Goal: Information Seeking & Learning: Learn about a topic

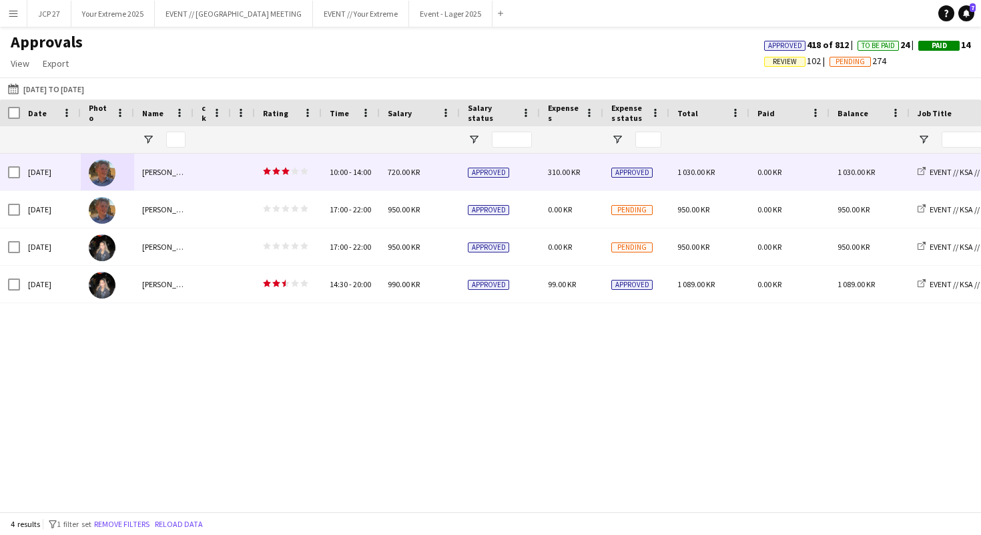
scroll to position [0, 59]
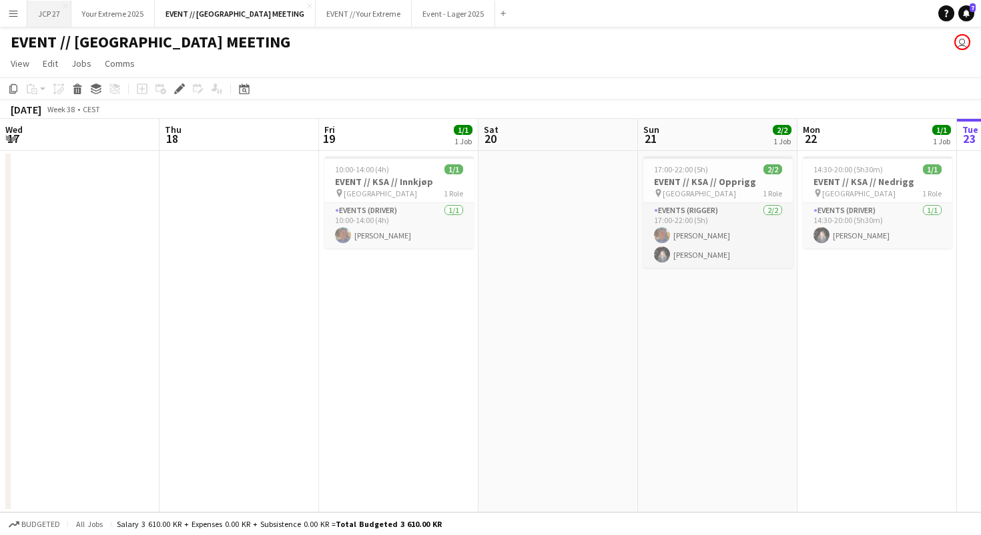
scroll to position [0, 459]
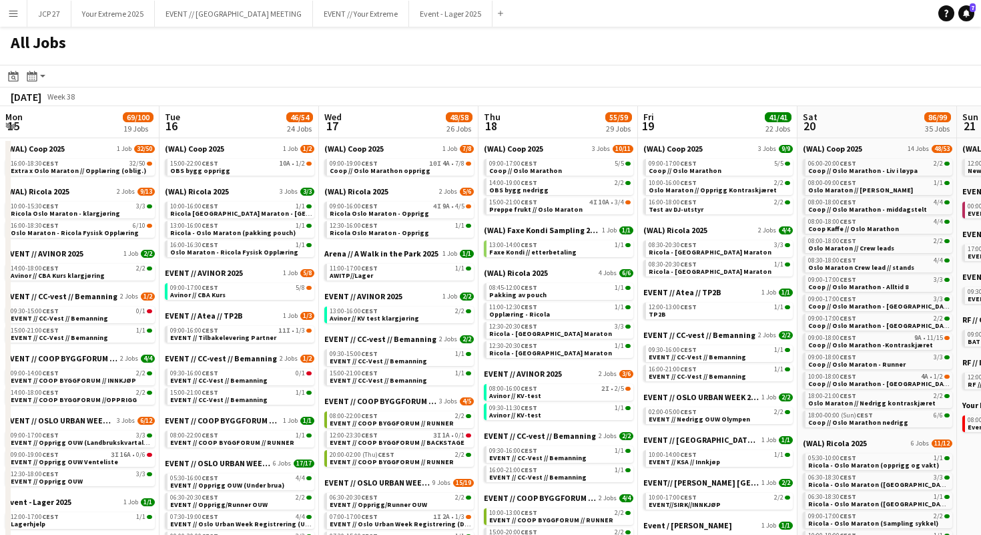
scroll to position [0, 521]
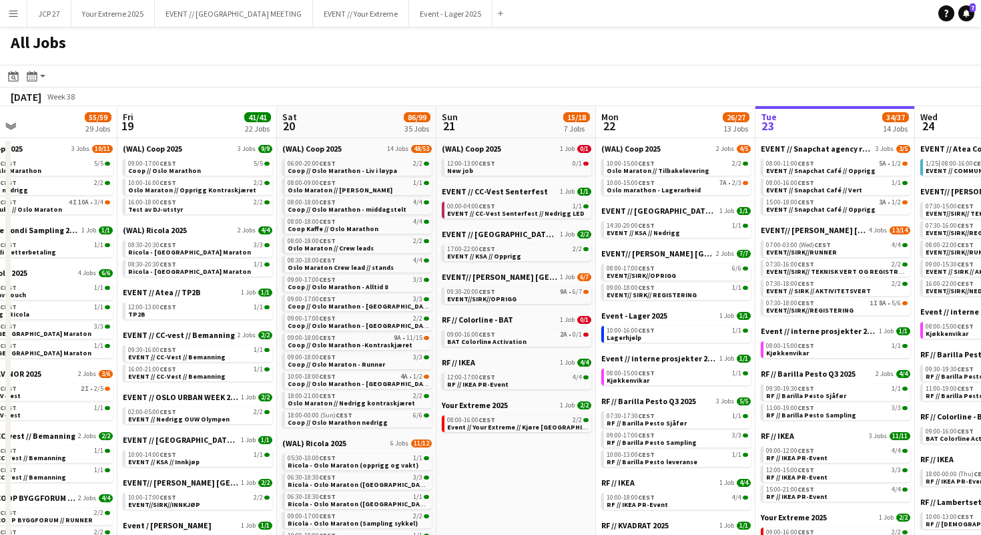
click at [11, 10] on app-icon "Menu" at bounding box center [13, 13] width 11 height 11
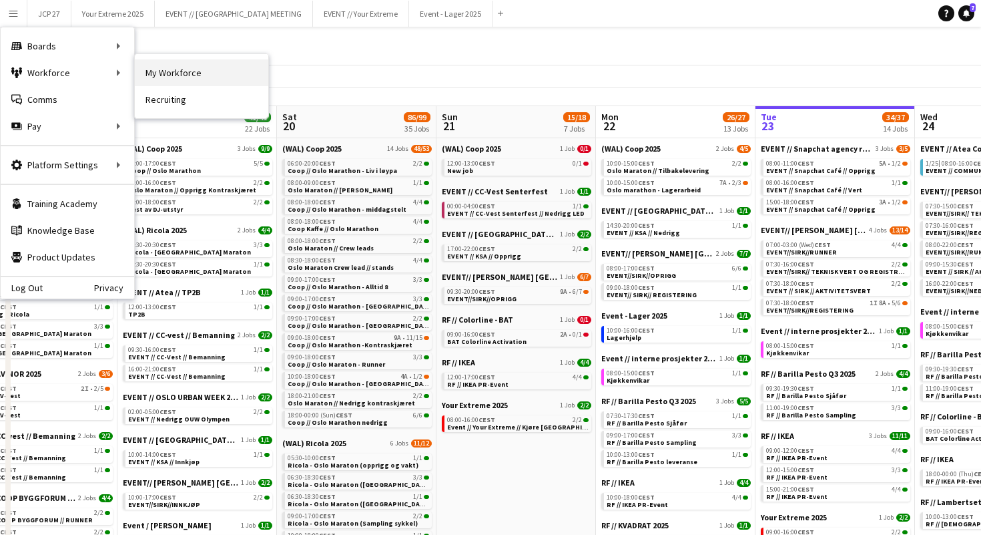
click at [165, 73] on link "My Workforce" at bounding box center [202, 72] width 134 height 27
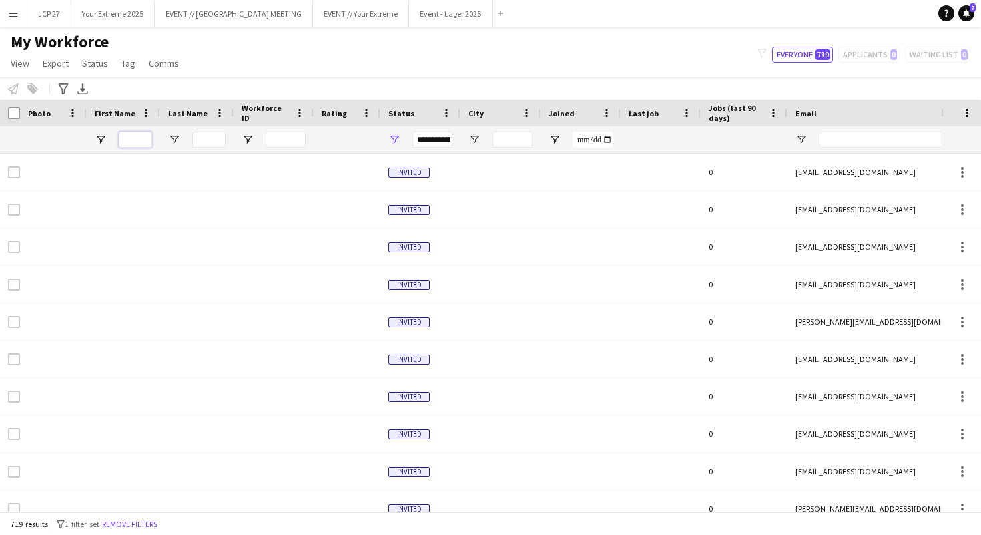
click at [139, 142] on input "First Name Filter Input" at bounding box center [135, 140] width 33 height 16
type input "*"
type input "*****"
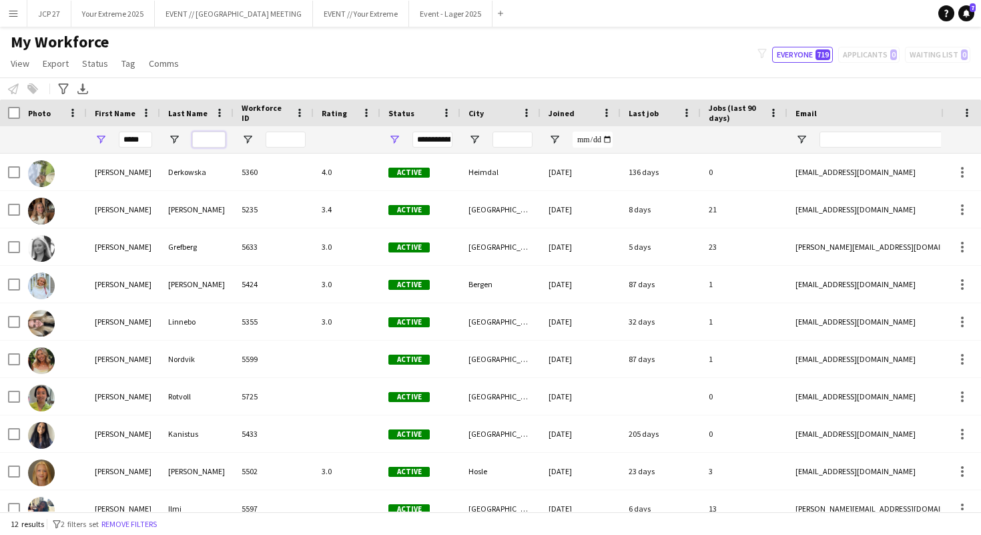
click at [203, 141] on input "Last Name Filter Input" at bounding box center [208, 140] width 33 height 16
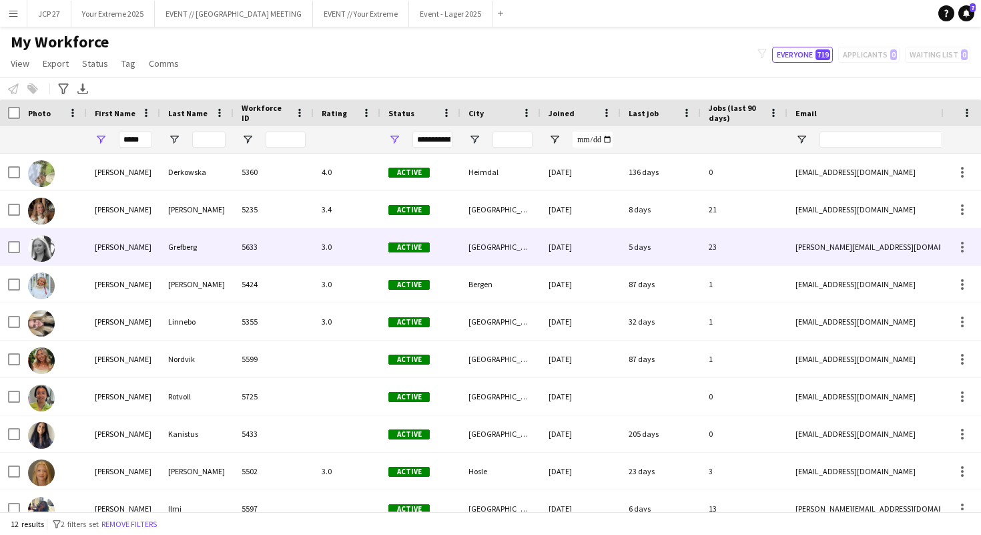
click at [41, 244] on img at bounding box center [41, 248] width 27 height 27
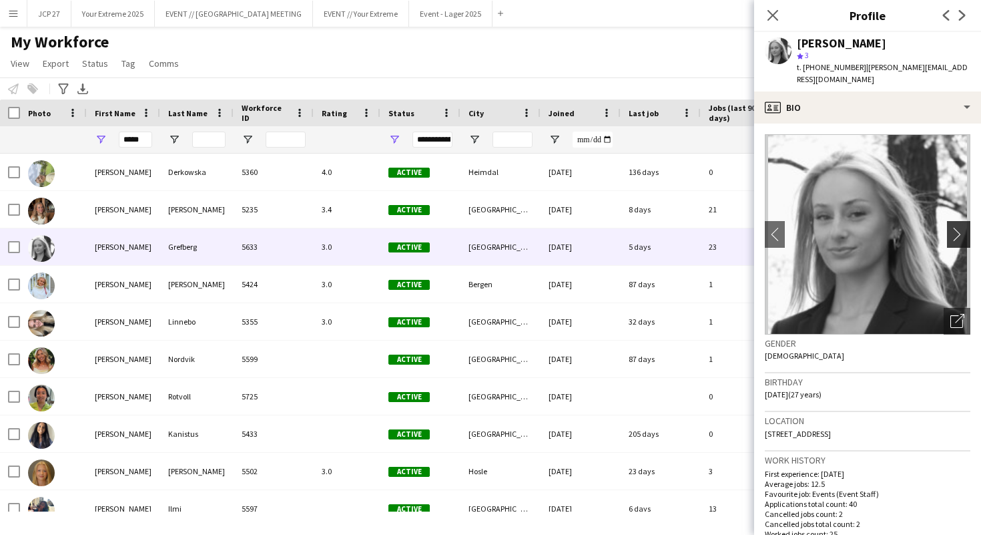
click at [961, 227] on app-icon "chevron-right" at bounding box center [961, 234] width 21 height 14
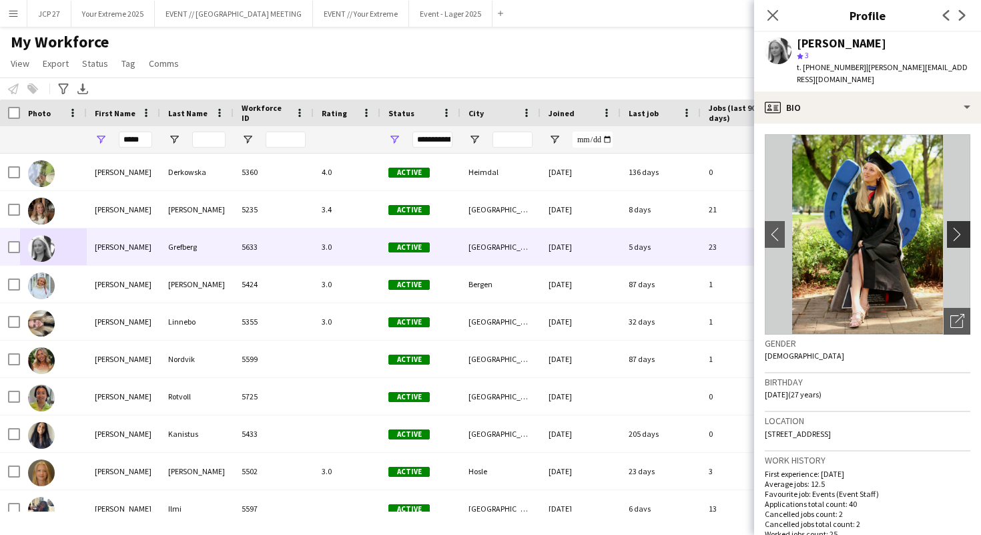
click at [961, 227] on app-icon "chevron-right" at bounding box center [961, 234] width 21 height 14
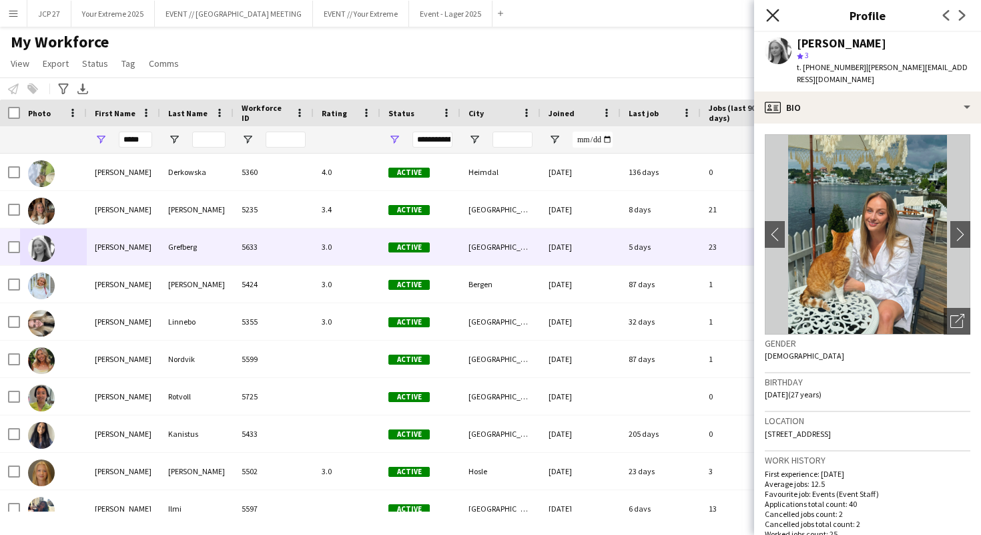
click at [772, 16] on icon at bounding box center [772, 15] width 13 height 13
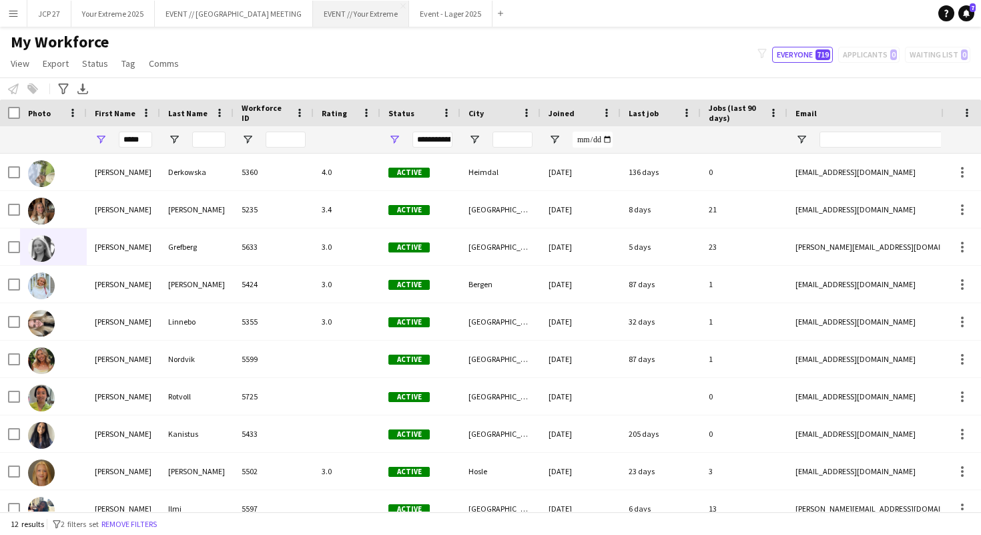
click at [313, 16] on button "EVENT // Your Extreme Close" at bounding box center [361, 14] width 96 height 26
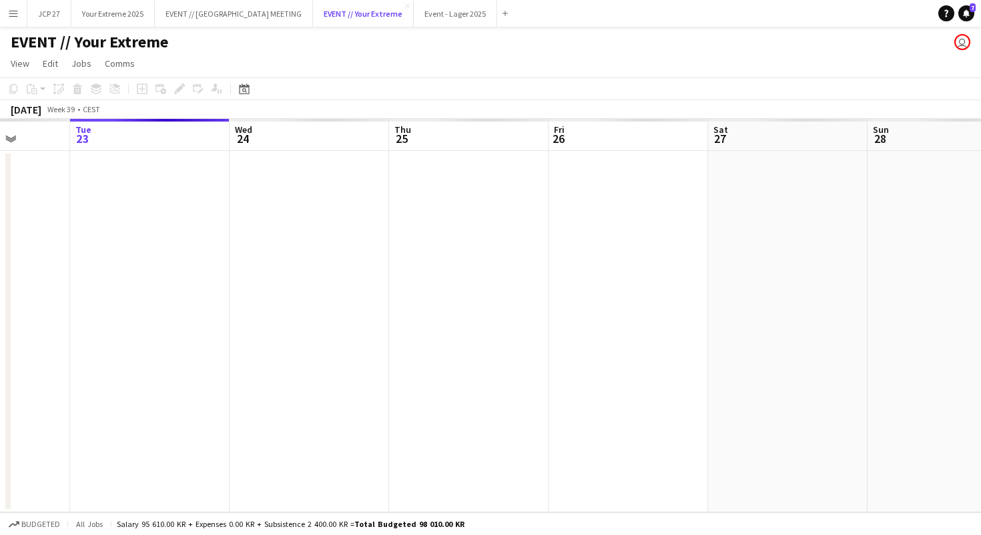
scroll to position [0, 418]
click at [109, 25] on button "Your Extreme 2025 Close" at bounding box center [112, 14] width 83 height 26
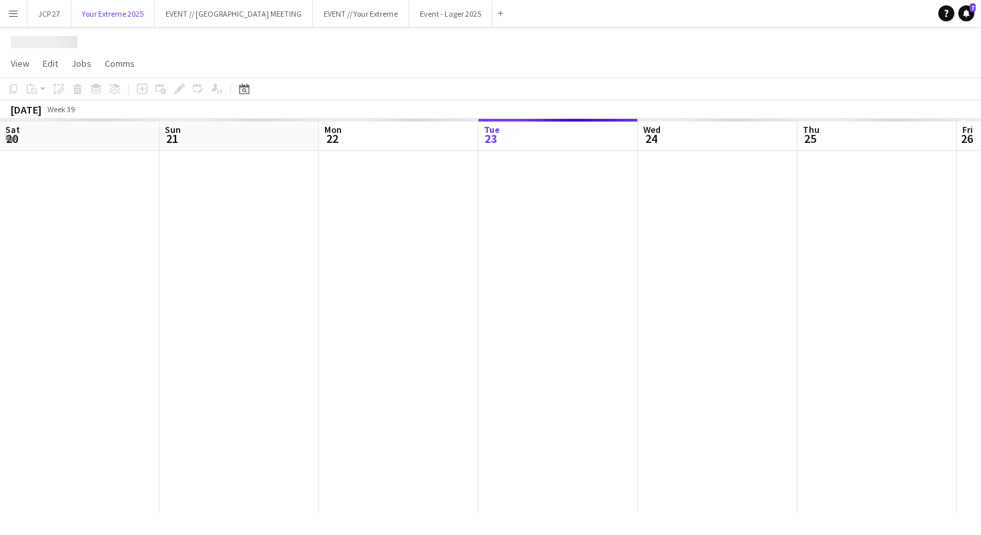
scroll to position [0, 319]
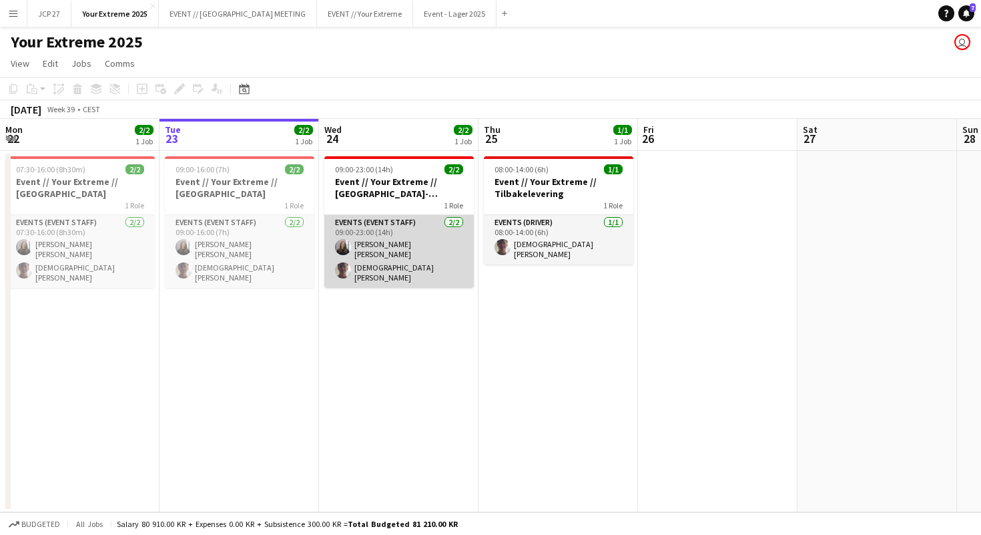
click at [340, 244] on app-user-avatar at bounding box center [343, 247] width 16 height 16
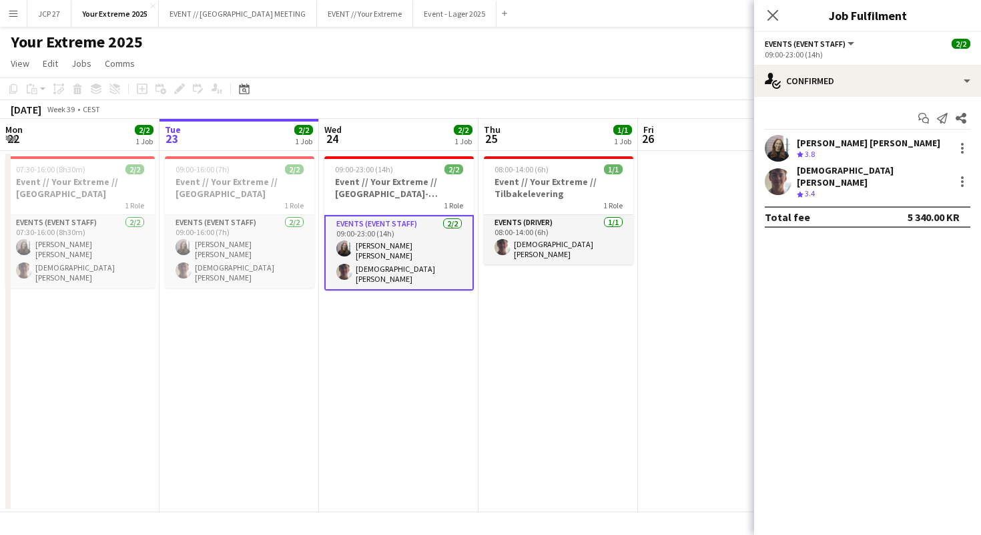
click at [775, 145] on app-user-avatar at bounding box center [778, 148] width 27 height 27
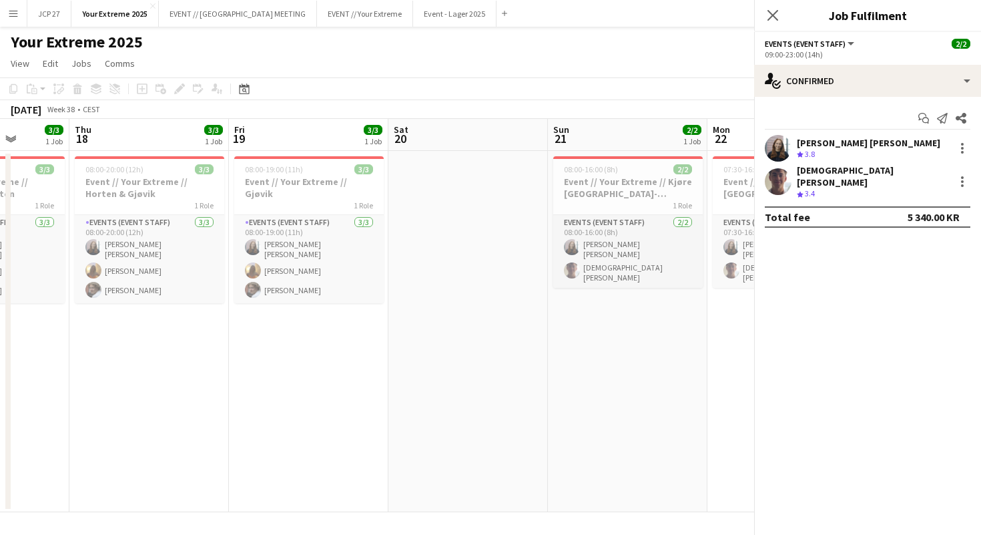
scroll to position [0, 284]
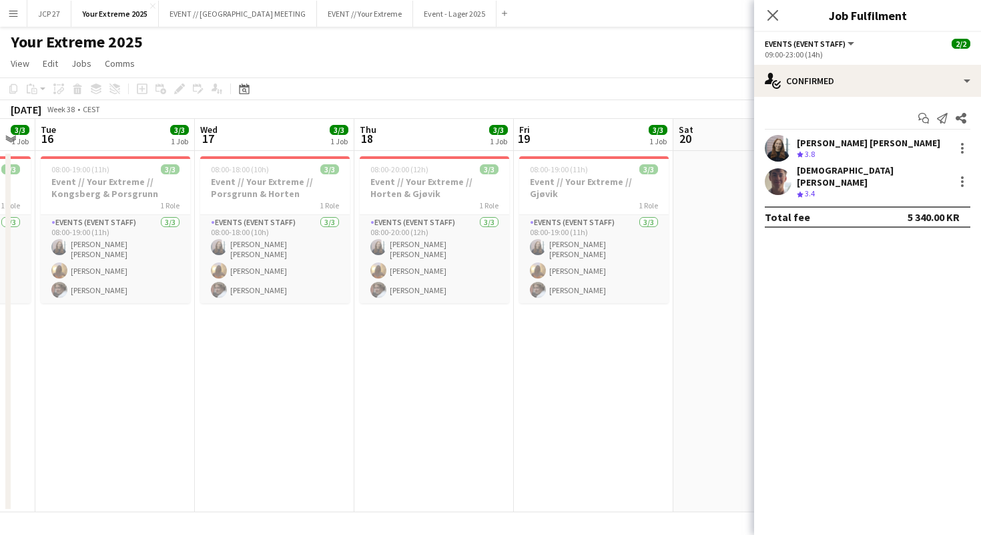
click at [771, 147] on app-user-avatar at bounding box center [778, 148] width 27 height 27
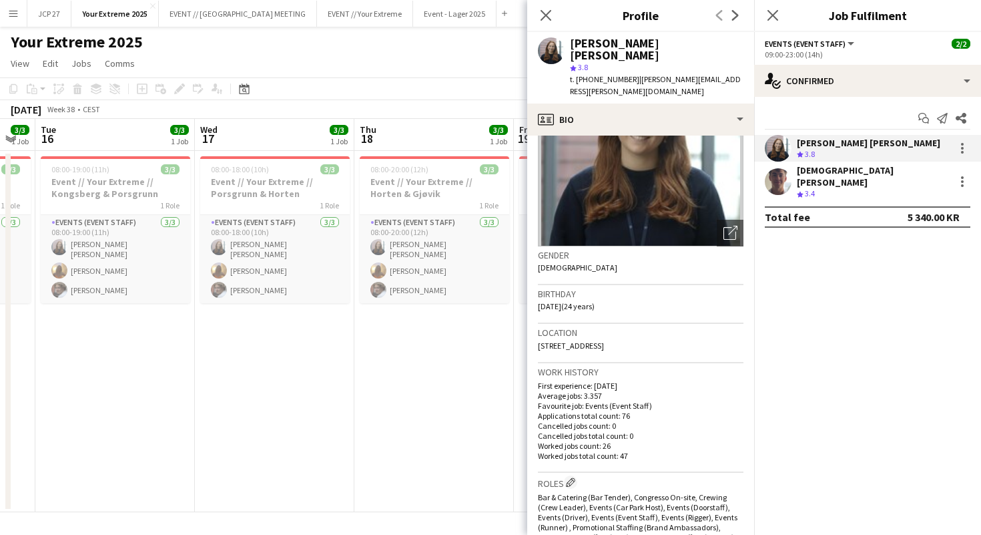
scroll to position [0, 0]
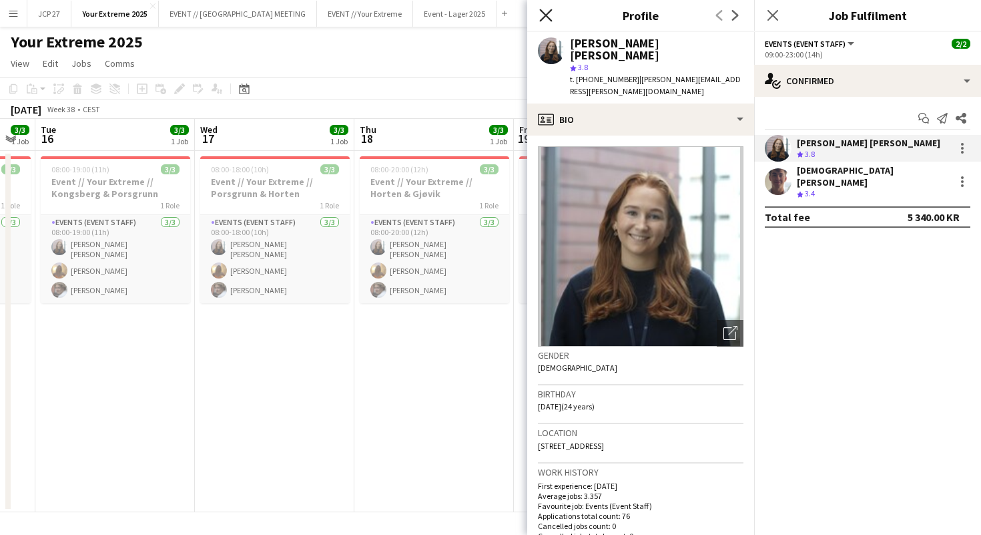
click at [551, 13] on icon "Close pop-in" at bounding box center [545, 15] width 13 height 13
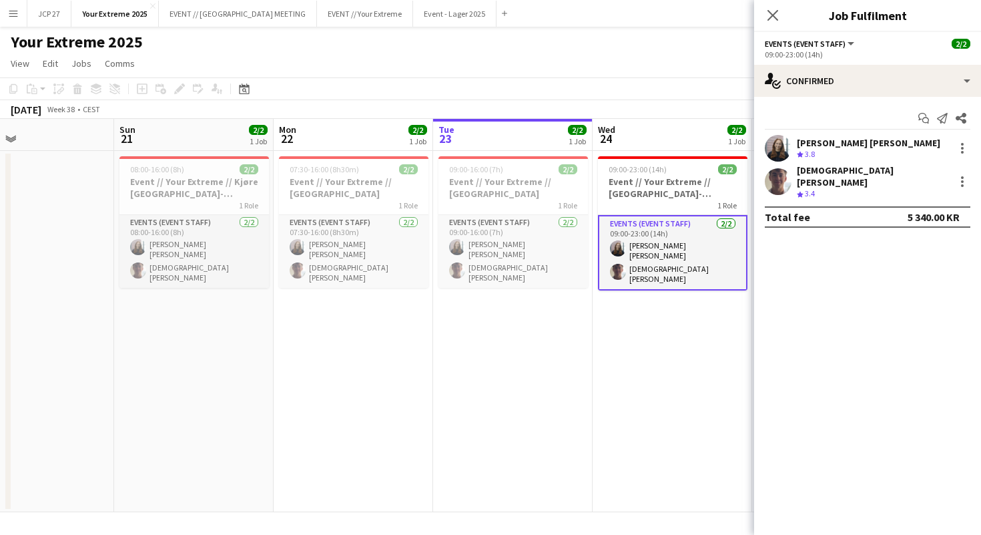
scroll to position [0, 533]
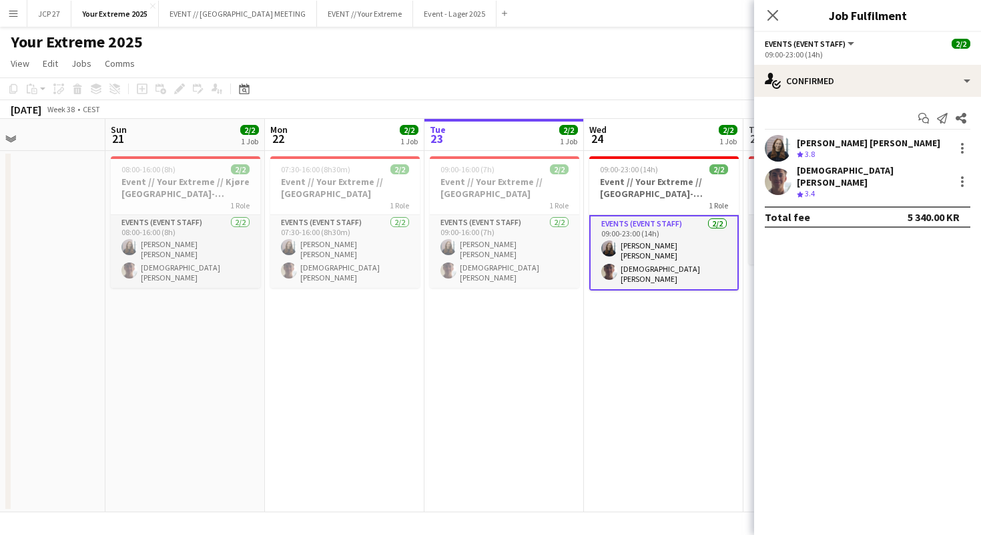
click at [772, 151] on app-user-avatar at bounding box center [778, 148] width 27 height 27
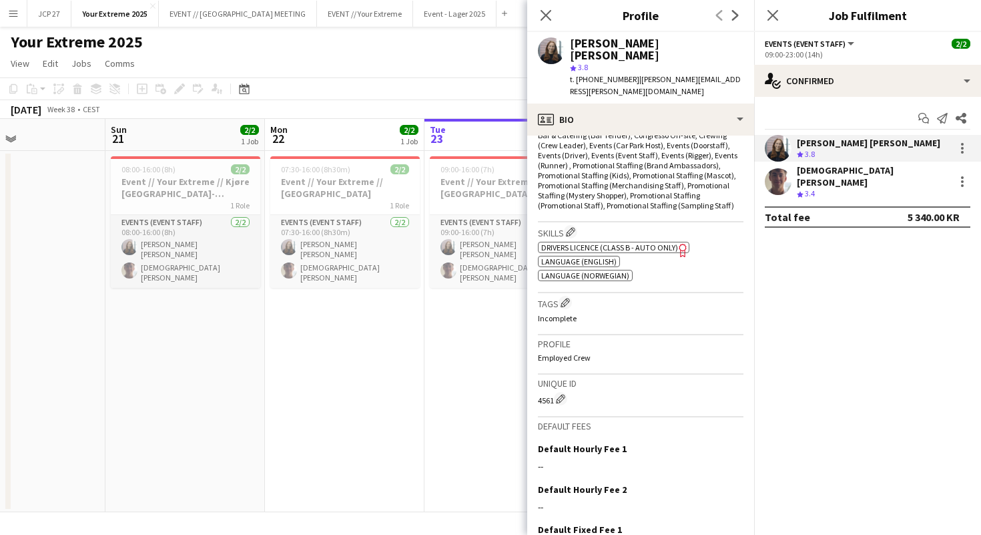
scroll to position [463, 0]
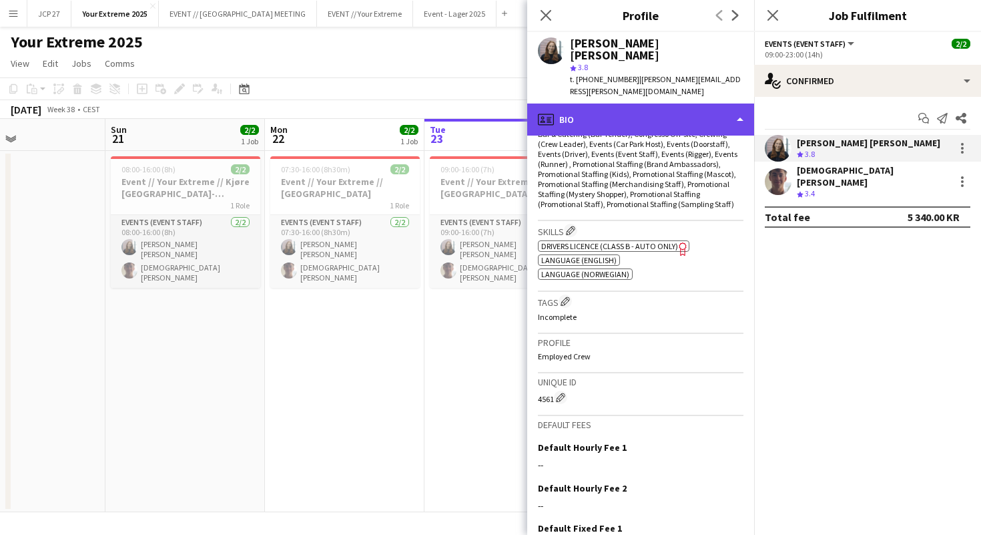
click at [652, 103] on div "profile Bio" at bounding box center [640, 119] width 227 height 32
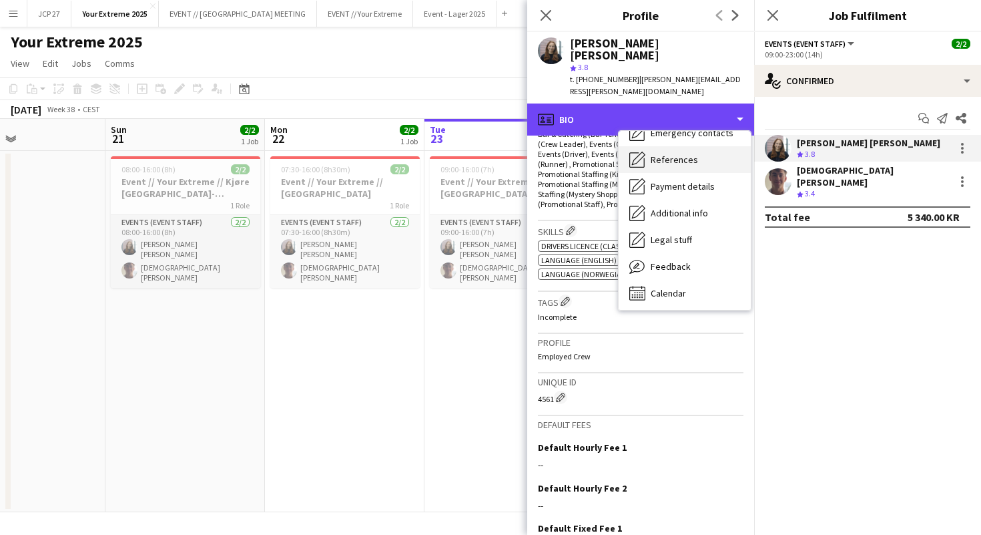
scroll to position [126, 0]
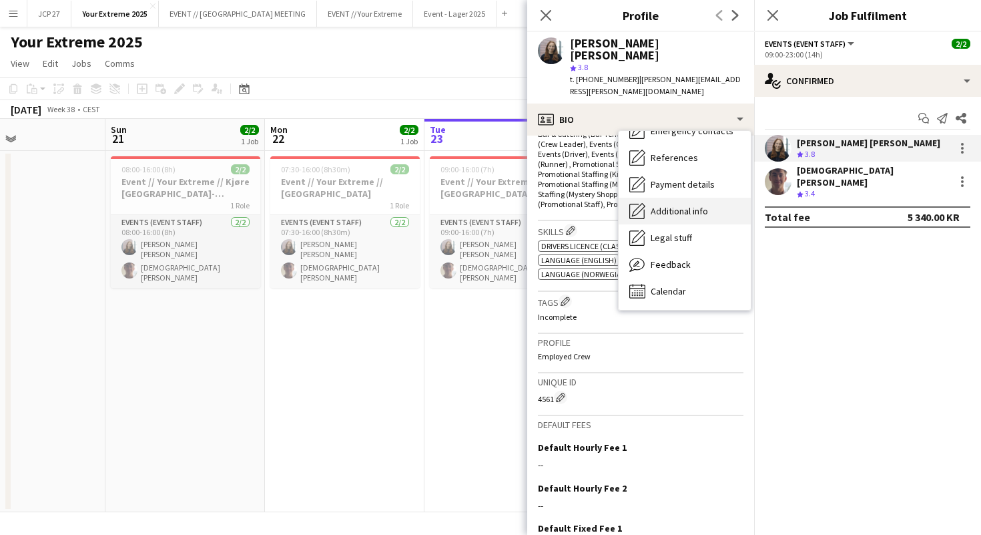
click at [668, 205] on span "Additional info" at bounding box center [679, 211] width 57 height 12
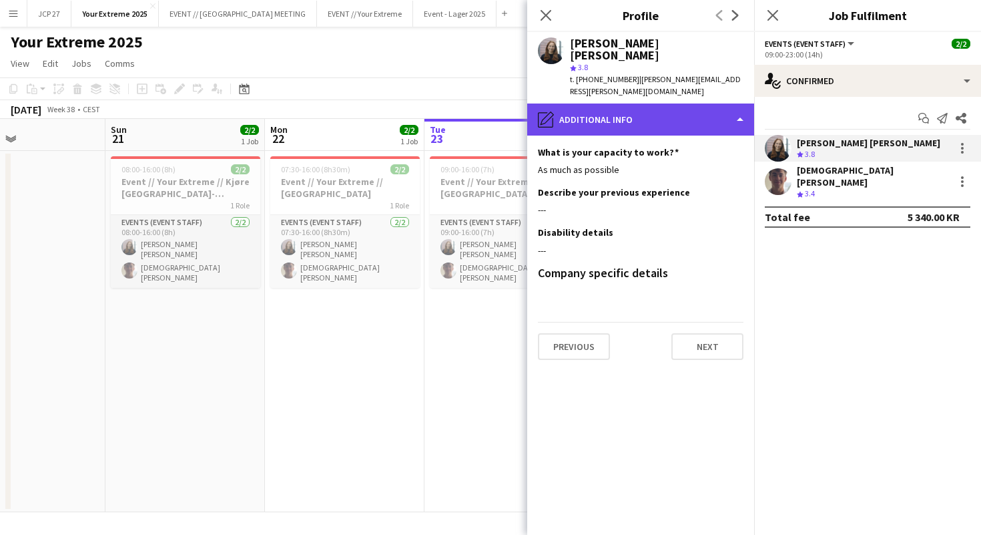
click at [653, 103] on div "pencil4 Additional info" at bounding box center [640, 119] width 227 height 32
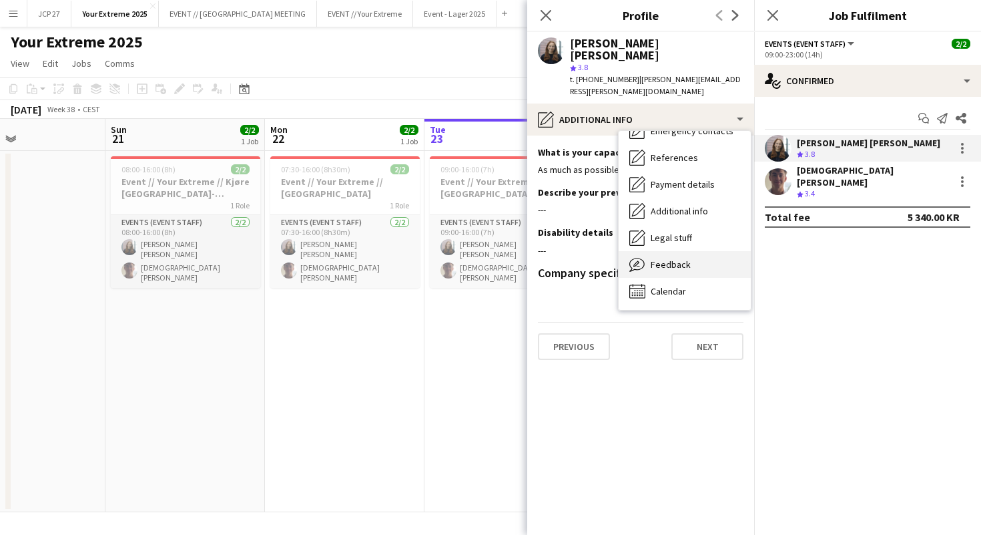
click at [674, 258] on span "Feedback" at bounding box center [671, 264] width 40 height 12
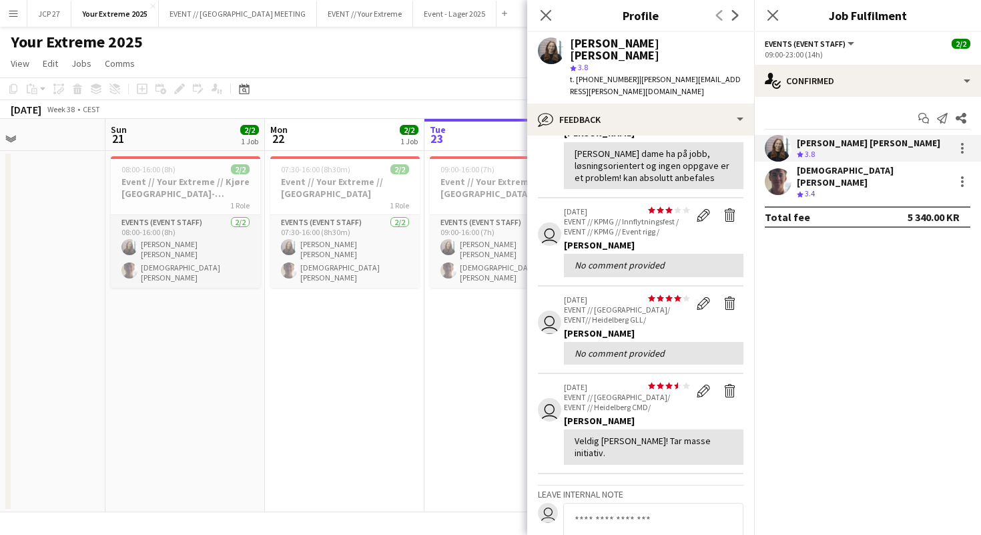
scroll to position [0, 0]
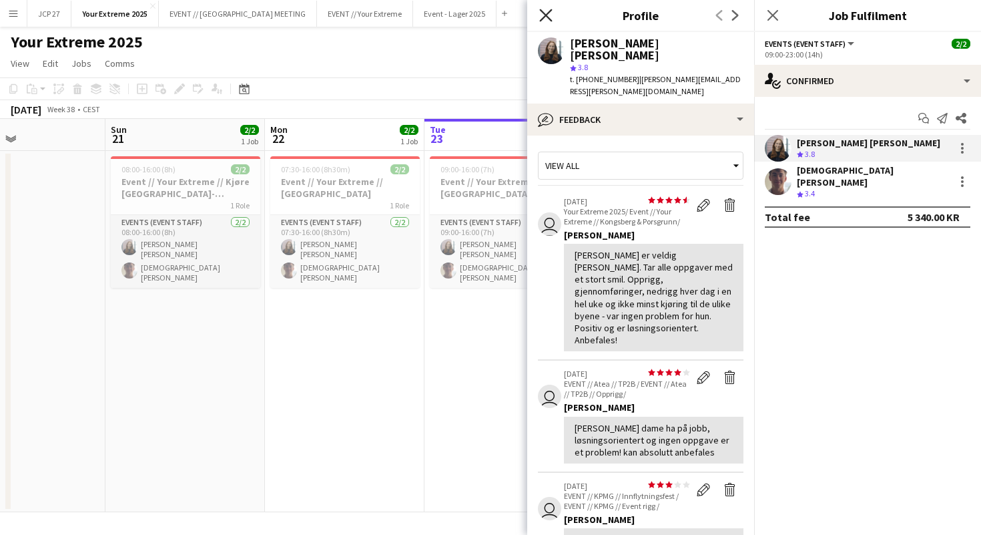
click at [548, 15] on icon "Close pop-in" at bounding box center [545, 15] width 13 height 13
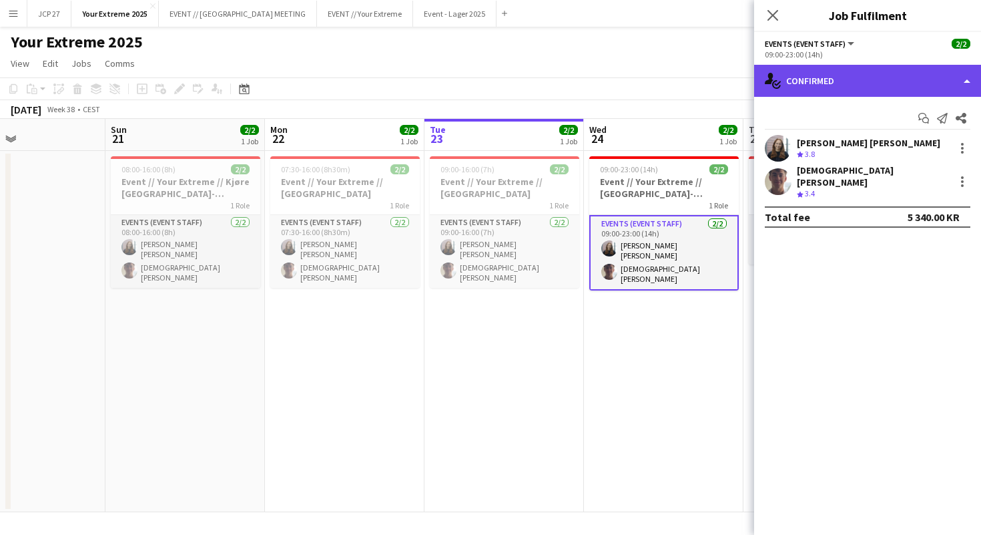
click at [824, 74] on div "single-neutral-actions-check-2 Confirmed" at bounding box center [867, 81] width 227 height 32
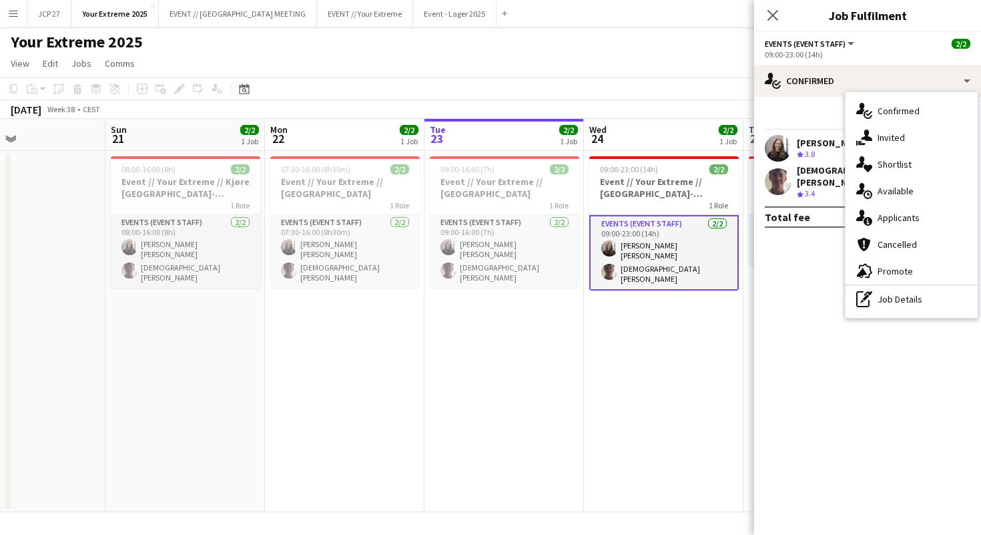
click at [771, 143] on app-user-avatar at bounding box center [778, 148] width 27 height 27
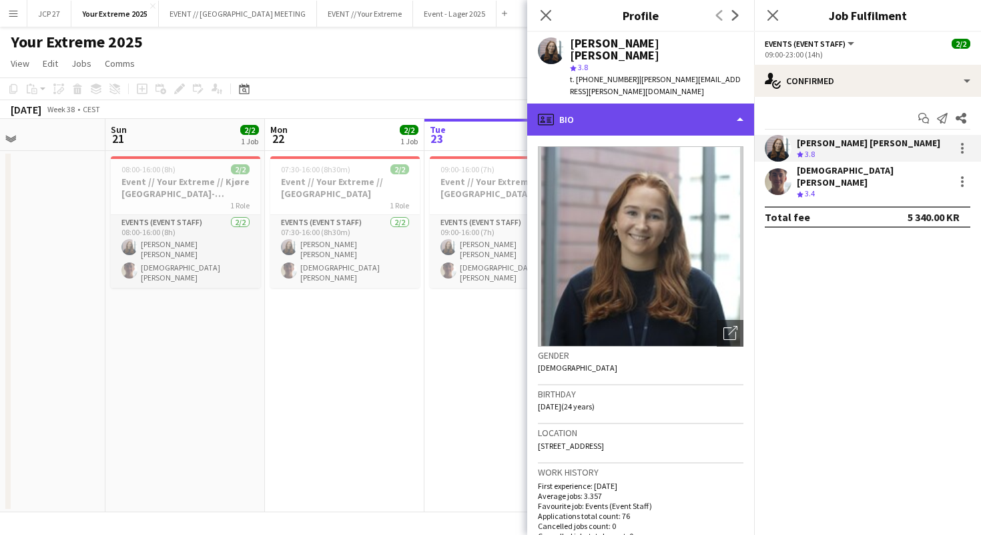
click at [684, 103] on div "profile Bio" at bounding box center [640, 119] width 227 height 32
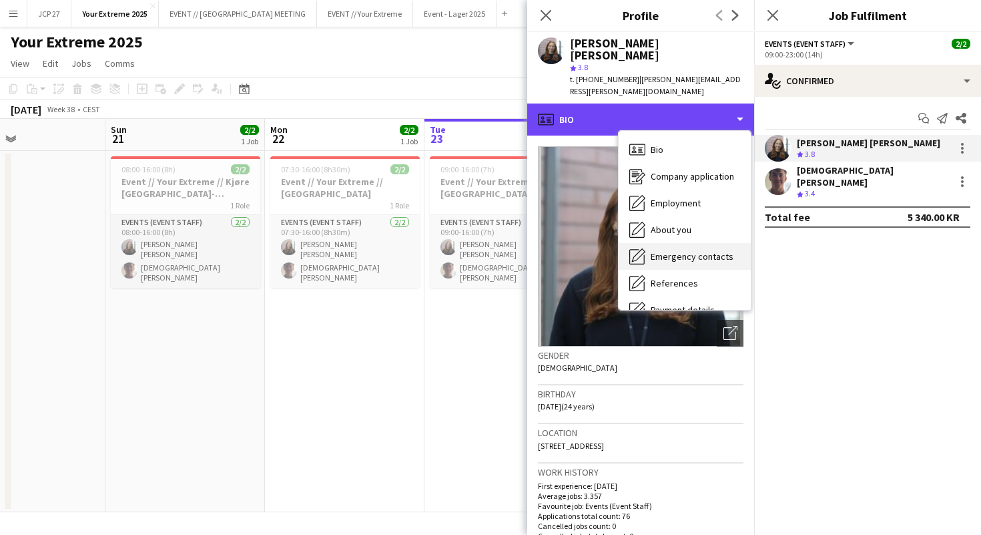
scroll to position [126, 0]
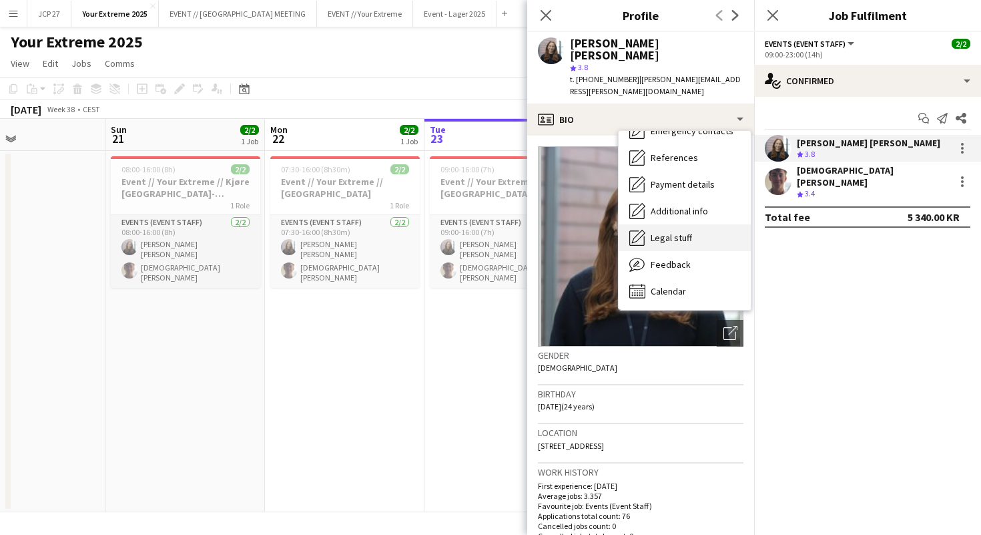
click at [660, 232] on span "Legal stuff" at bounding box center [671, 238] width 41 height 12
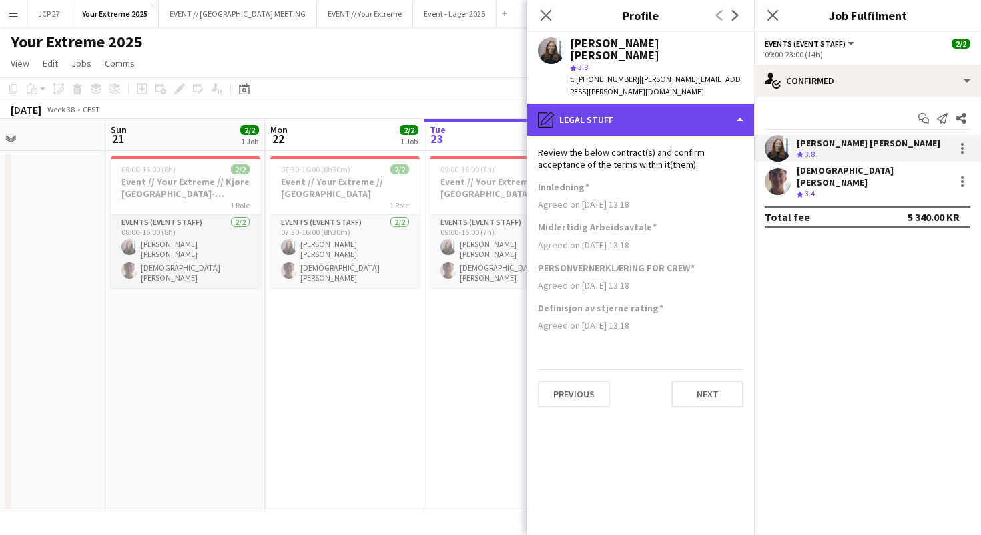
click at [658, 103] on div "pencil4 Legal stuff" at bounding box center [640, 119] width 227 height 32
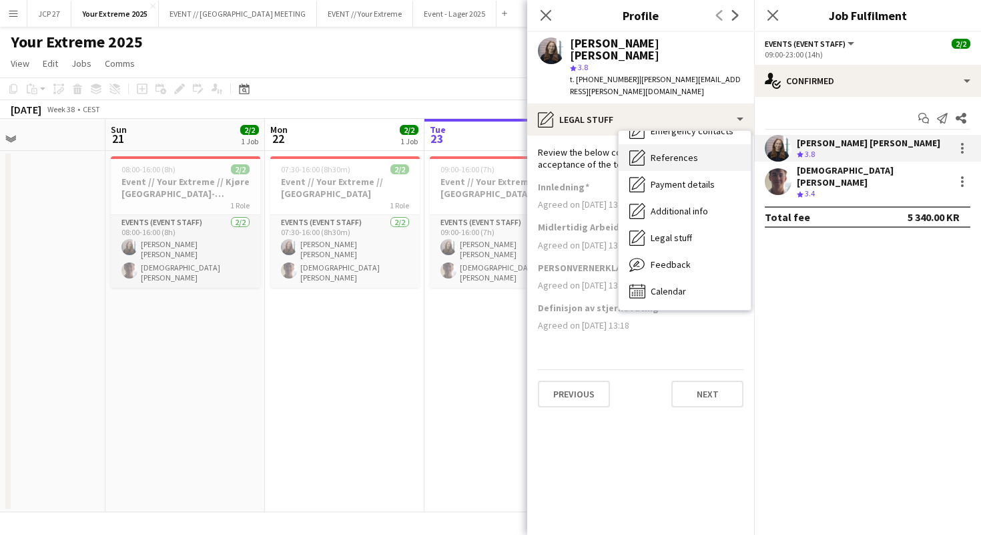
click at [665, 152] on span "References" at bounding box center [674, 158] width 47 height 12
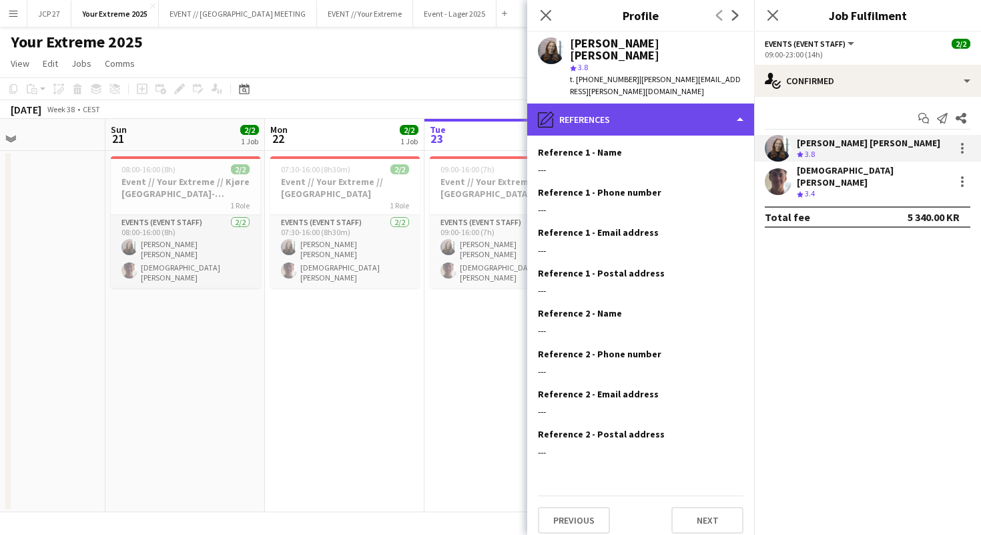
click at [655, 103] on div "pencil4 References" at bounding box center [640, 119] width 227 height 32
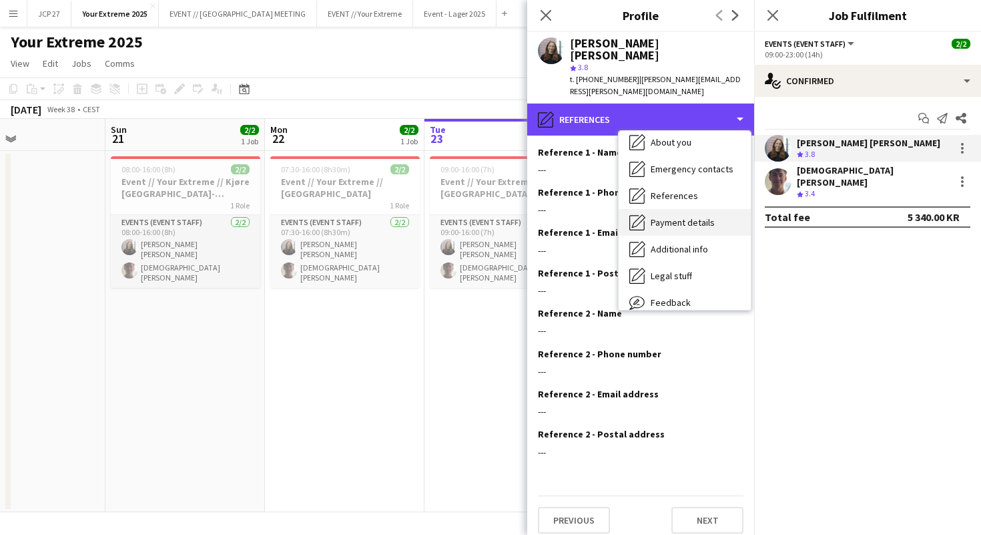
scroll to position [81, 0]
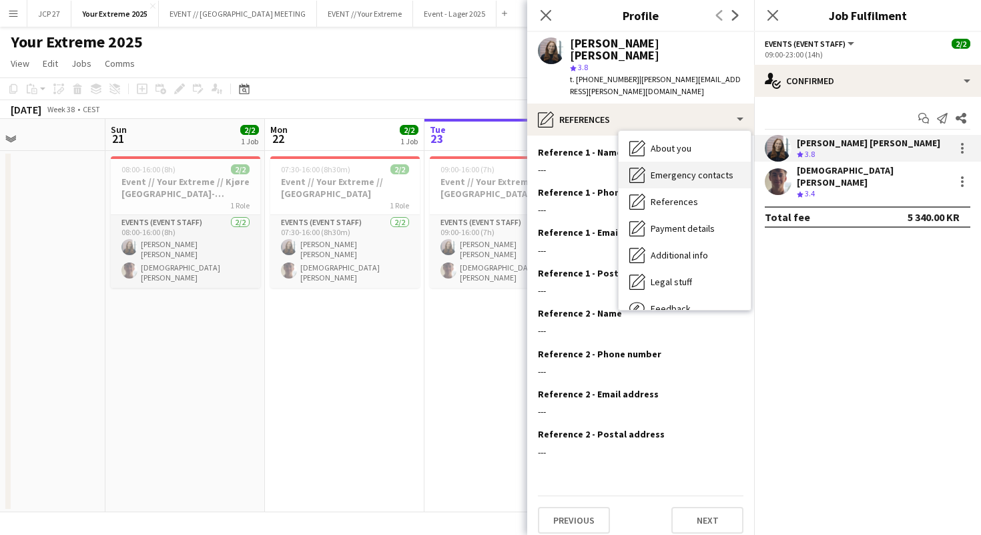
click at [682, 162] on div "Emergency contacts Emergency contacts" at bounding box center [685, 175] width 132 height 27
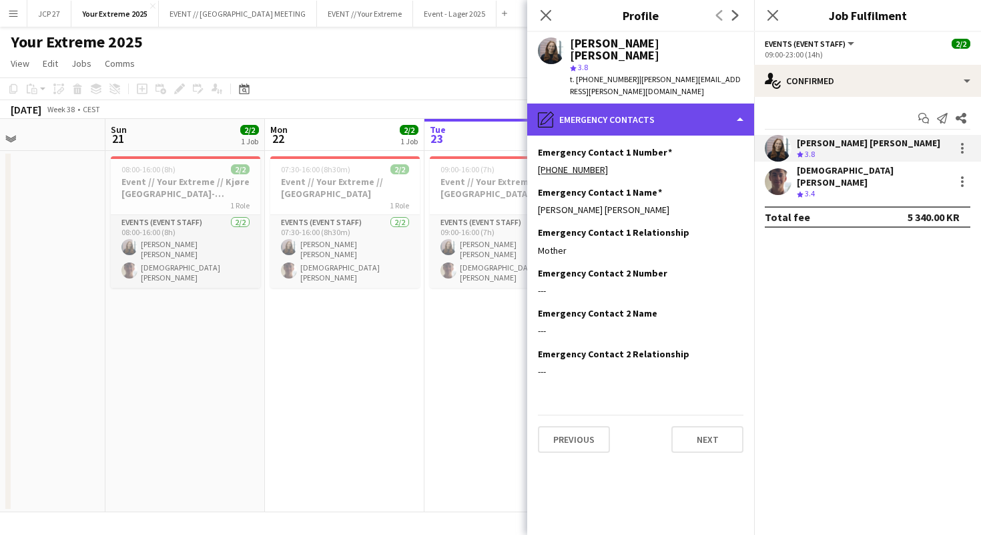
click at [678, 103] on div "pencil4 Emergency contacts" at bounding box center [640, 119] width 227 height 32
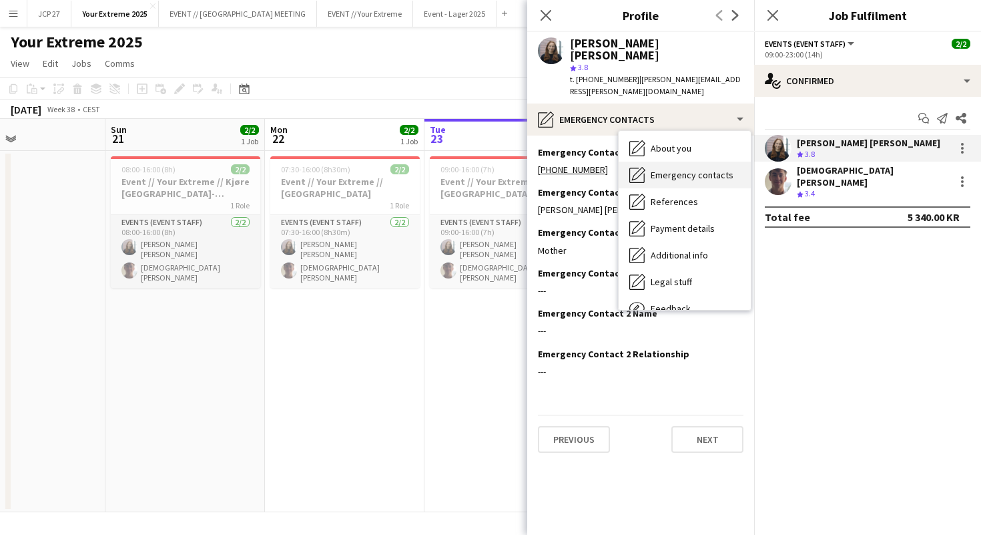
click at [679, 169] on span "Emergency contacts" at bounding box center [692, 175] width 83 height 12
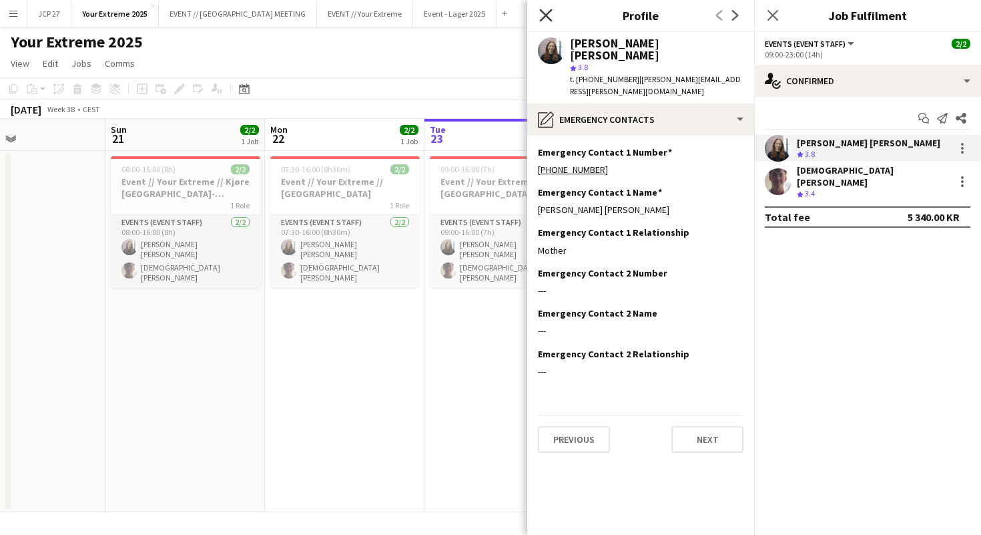
click at [543, 13] on icon at bounding box center [545, 15] width 13 height 13
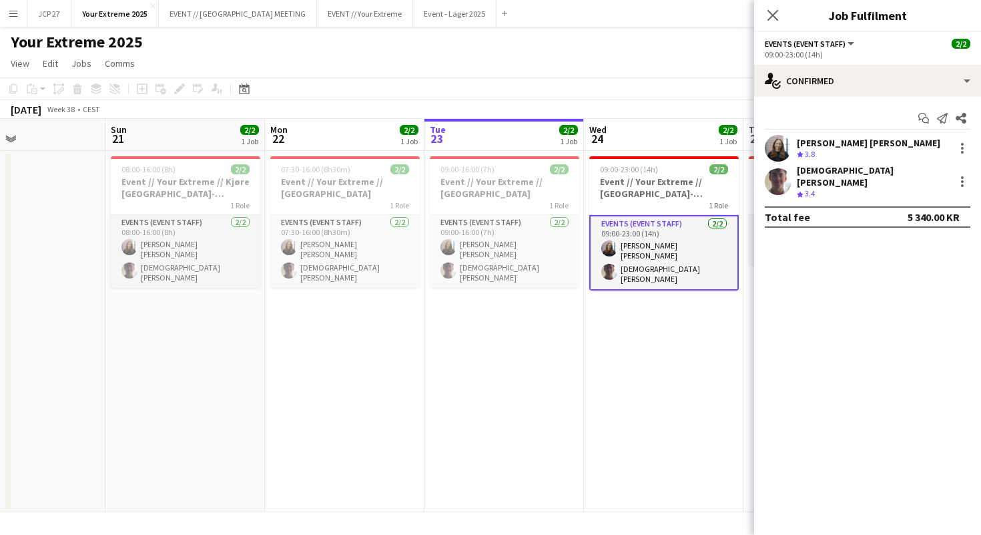
click at [19, 12] on button "Menu" at bounding box center [13, 13] width 27 height 27
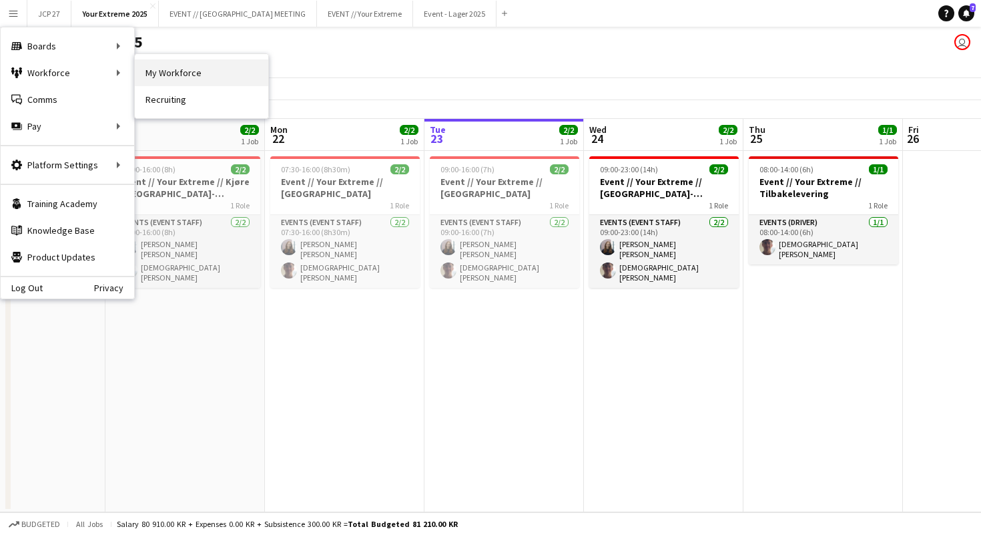
click at [161, 65] on link "My Workforce" at bounding box center [202, 72] width 134 height 27
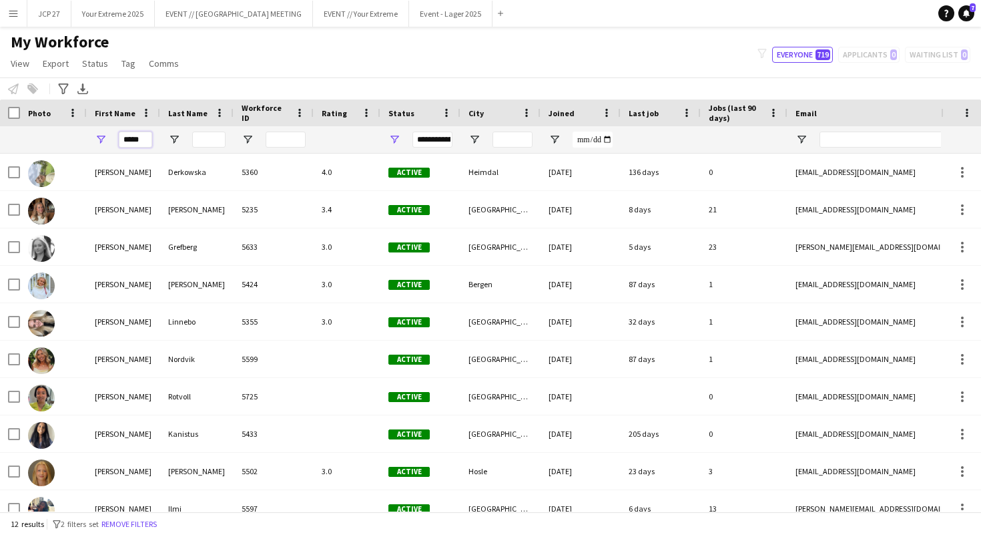
click at [136, 145] on input "*****" at bounding box center [135, 140] width 33 height 16
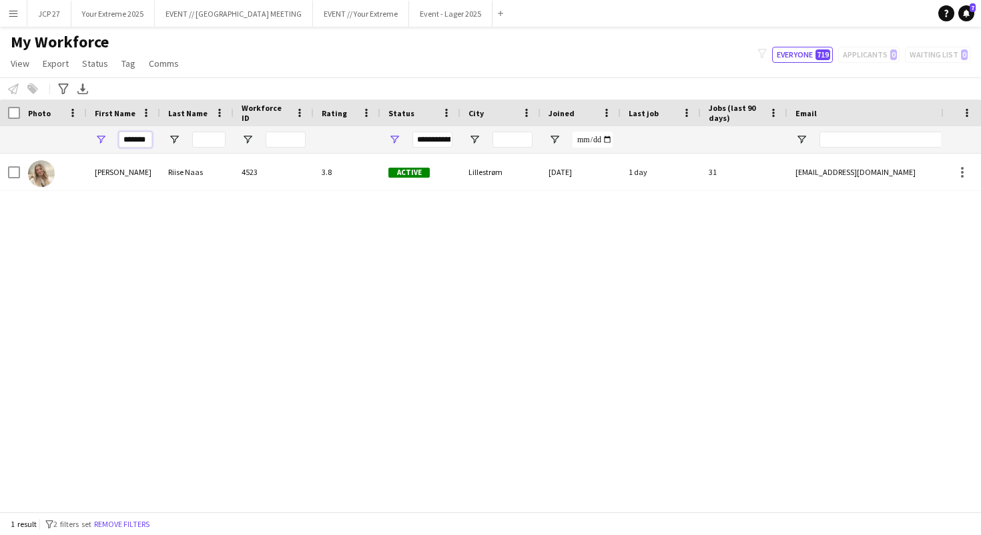
type input "*******"
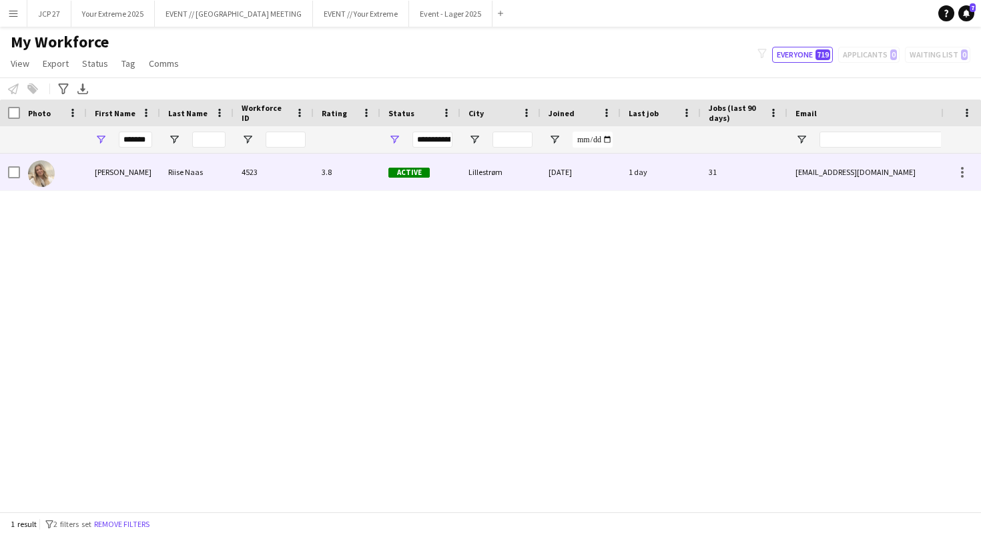
click at [54, 174] on div at bounding box center [53, 172] width 67 height 37
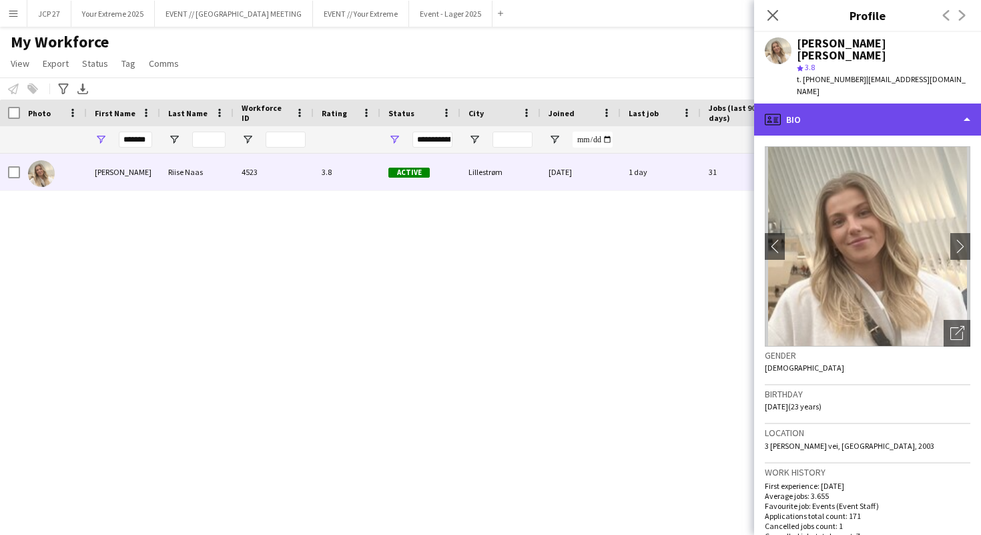
click at [866, 108] on div "profile Bio" at bounding box center [867, 119] width 227 height 32
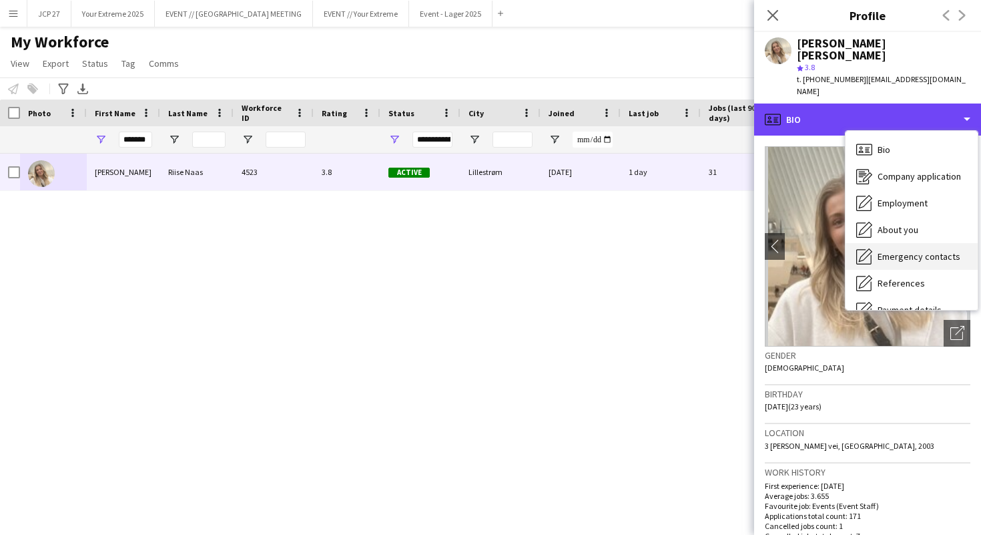
scroll to position [126, 0]
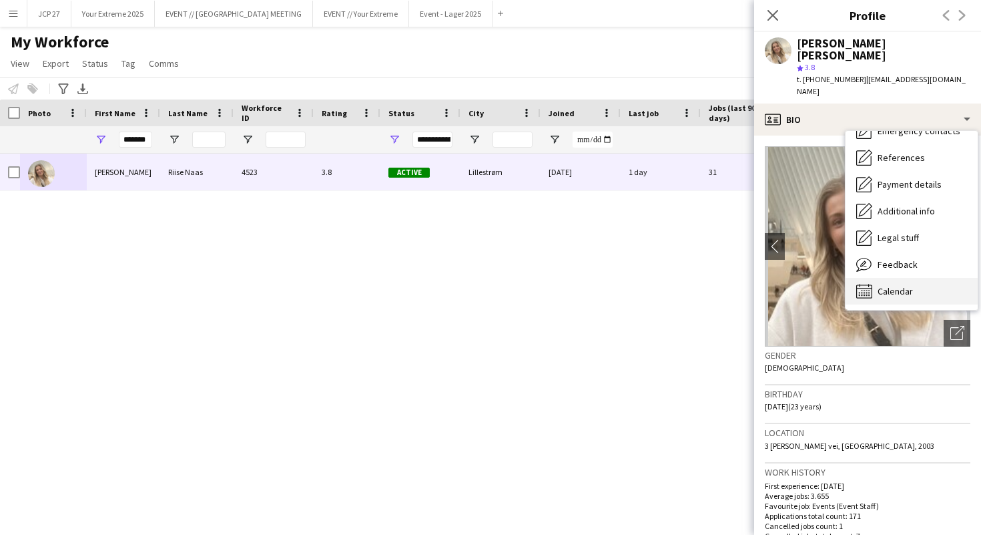
click at [887, 285] on span "Calendar" at bounding box center [895, 291] width 35 height 12
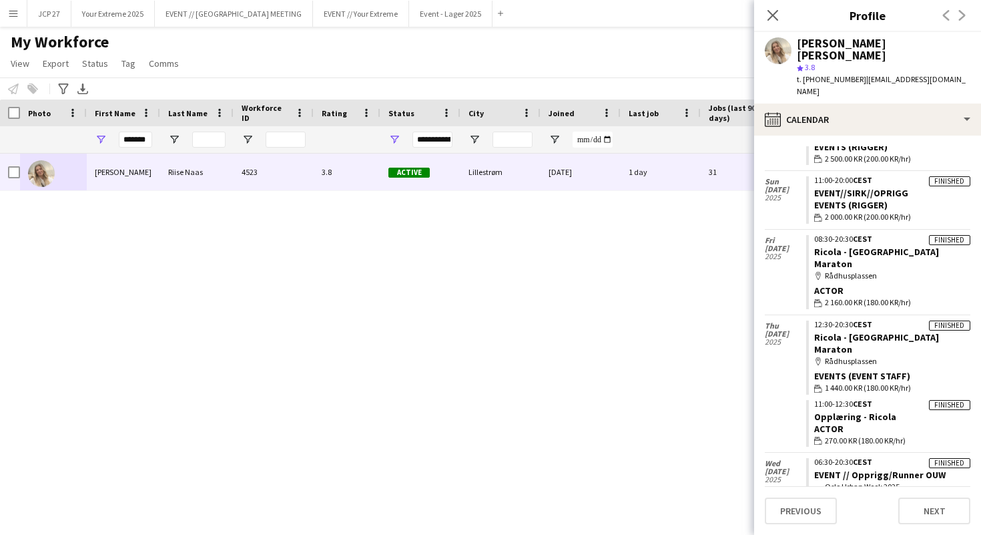
scroll to position [1188, 0]
